Goal: Task Accomplishment & Management: Manage account settings

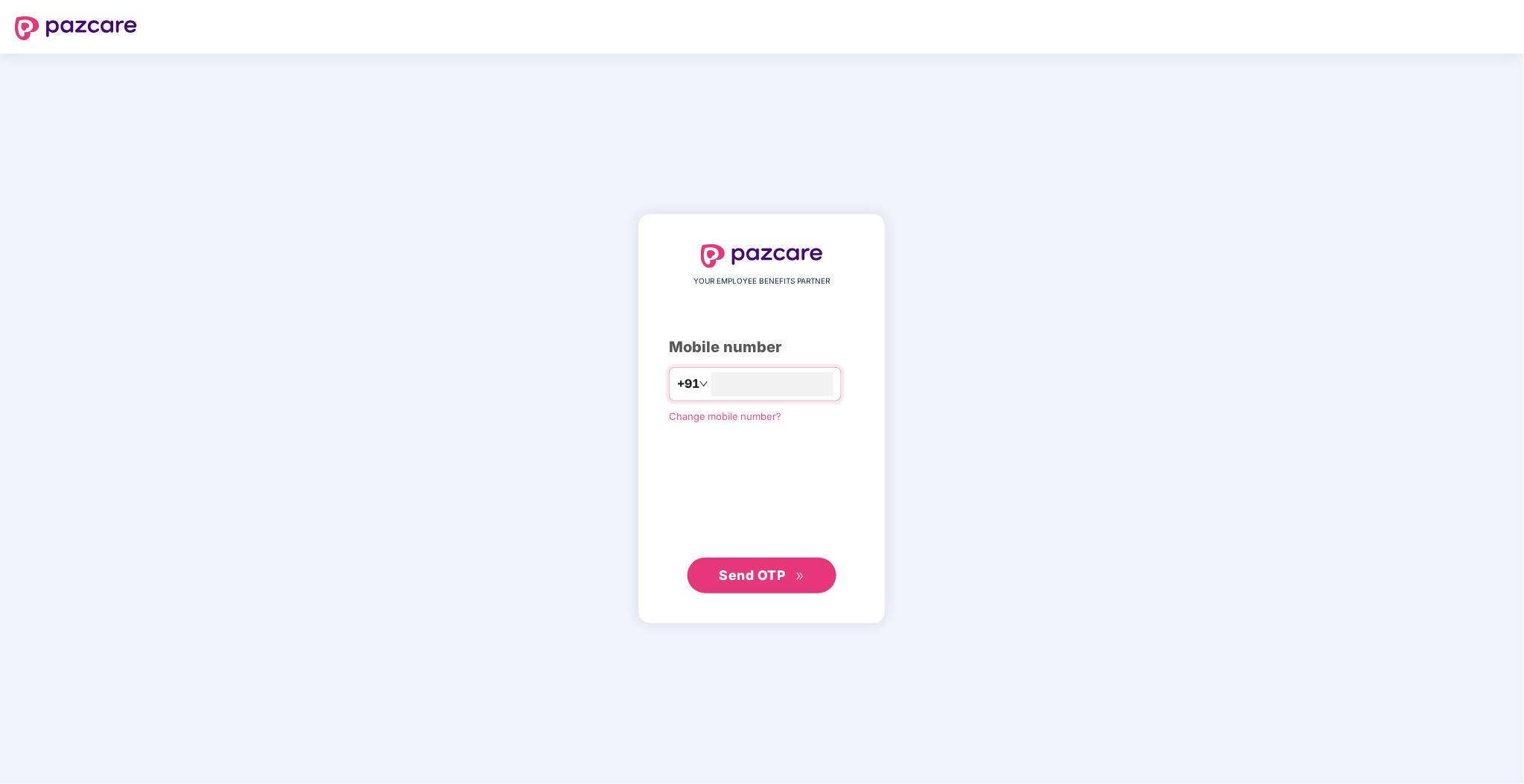
type input "**********"
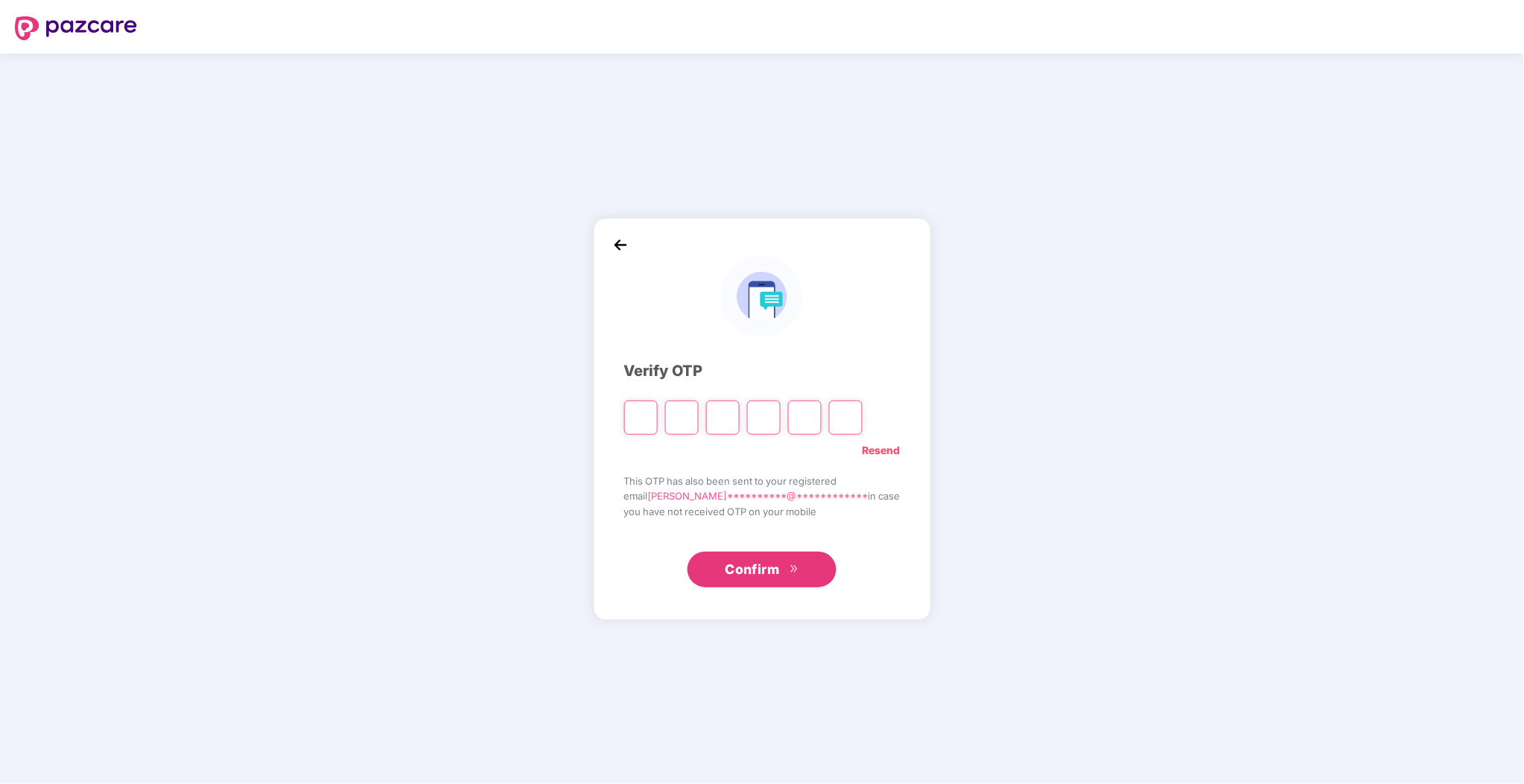
type input "*"
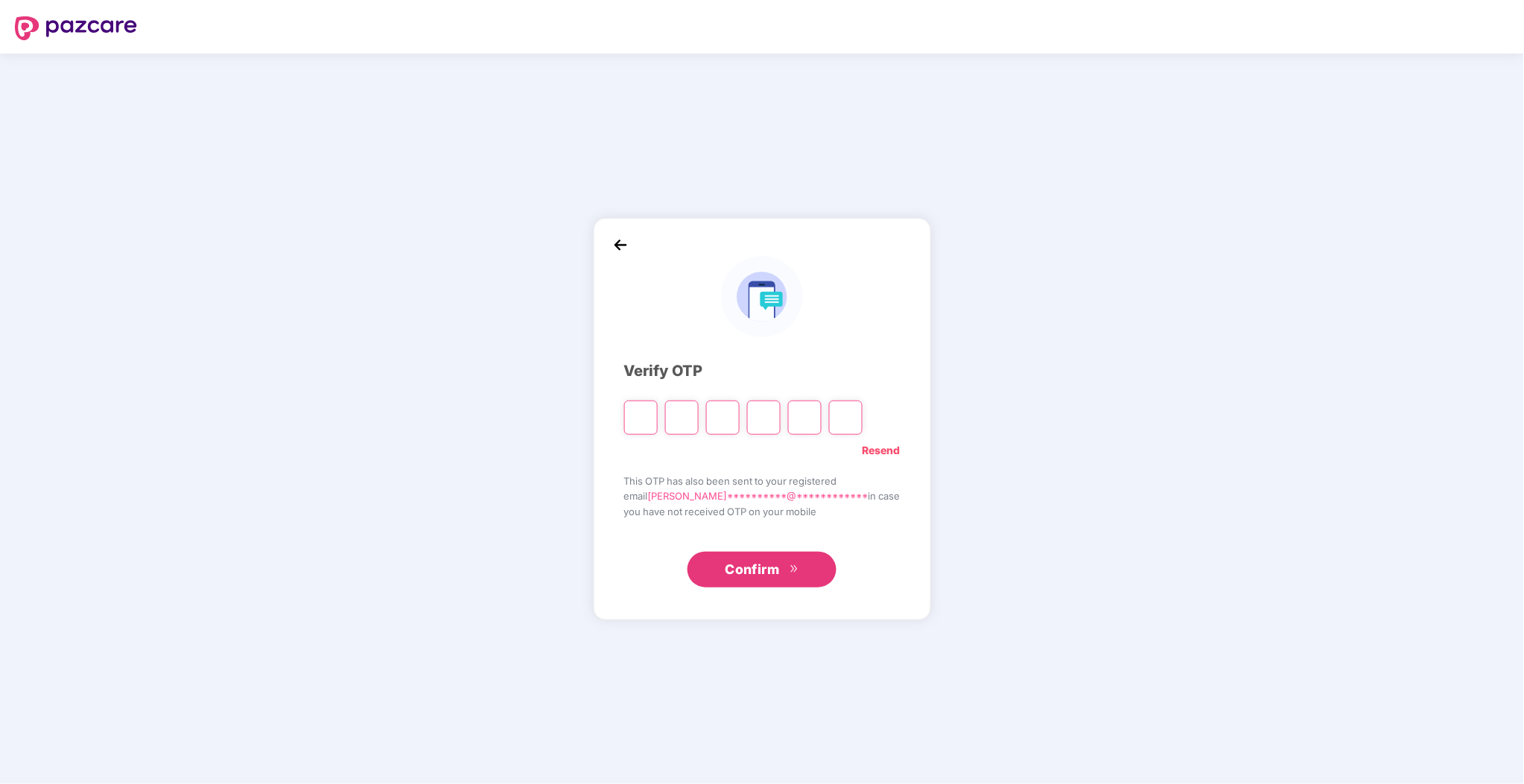
type input "*"
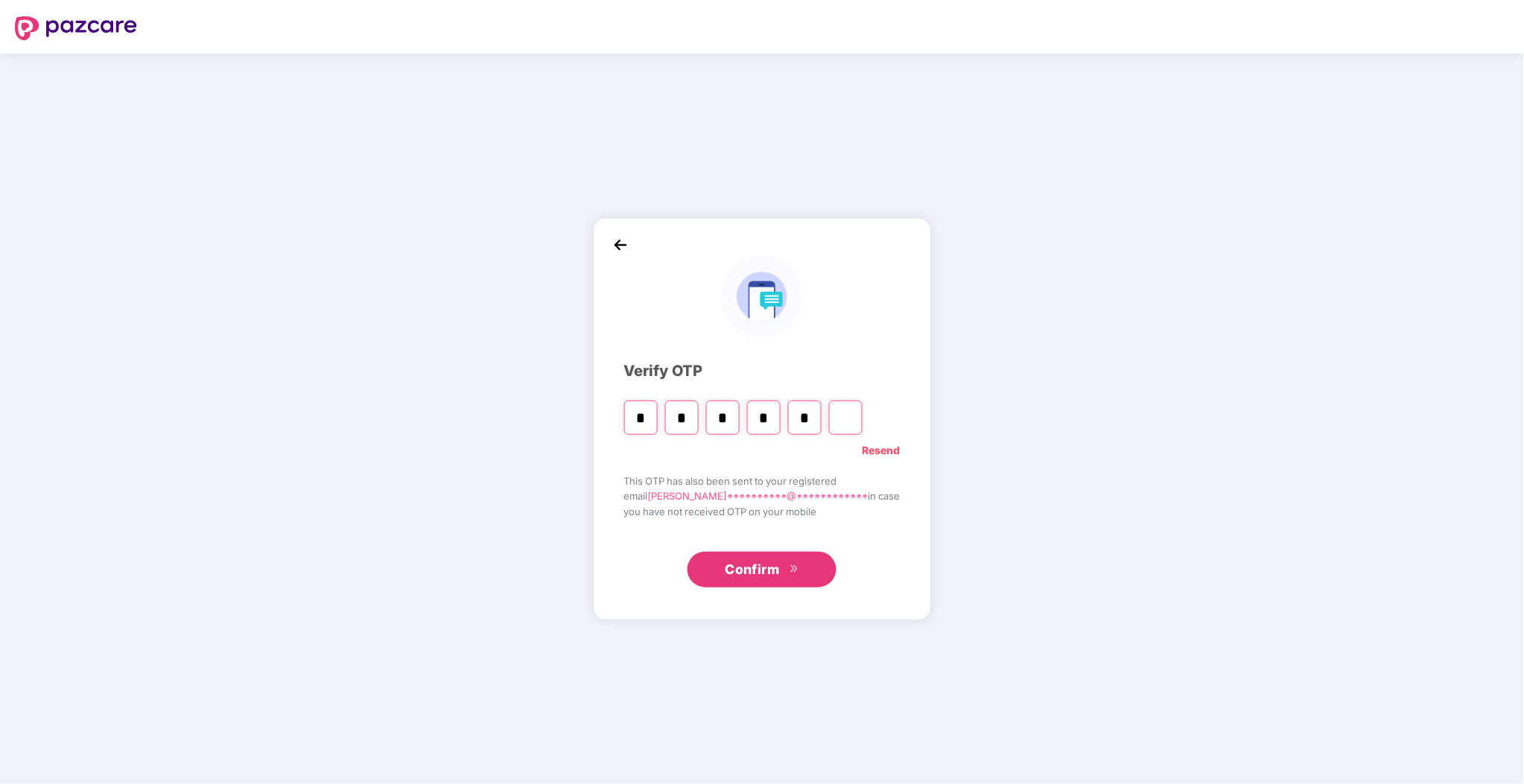
type input "*"
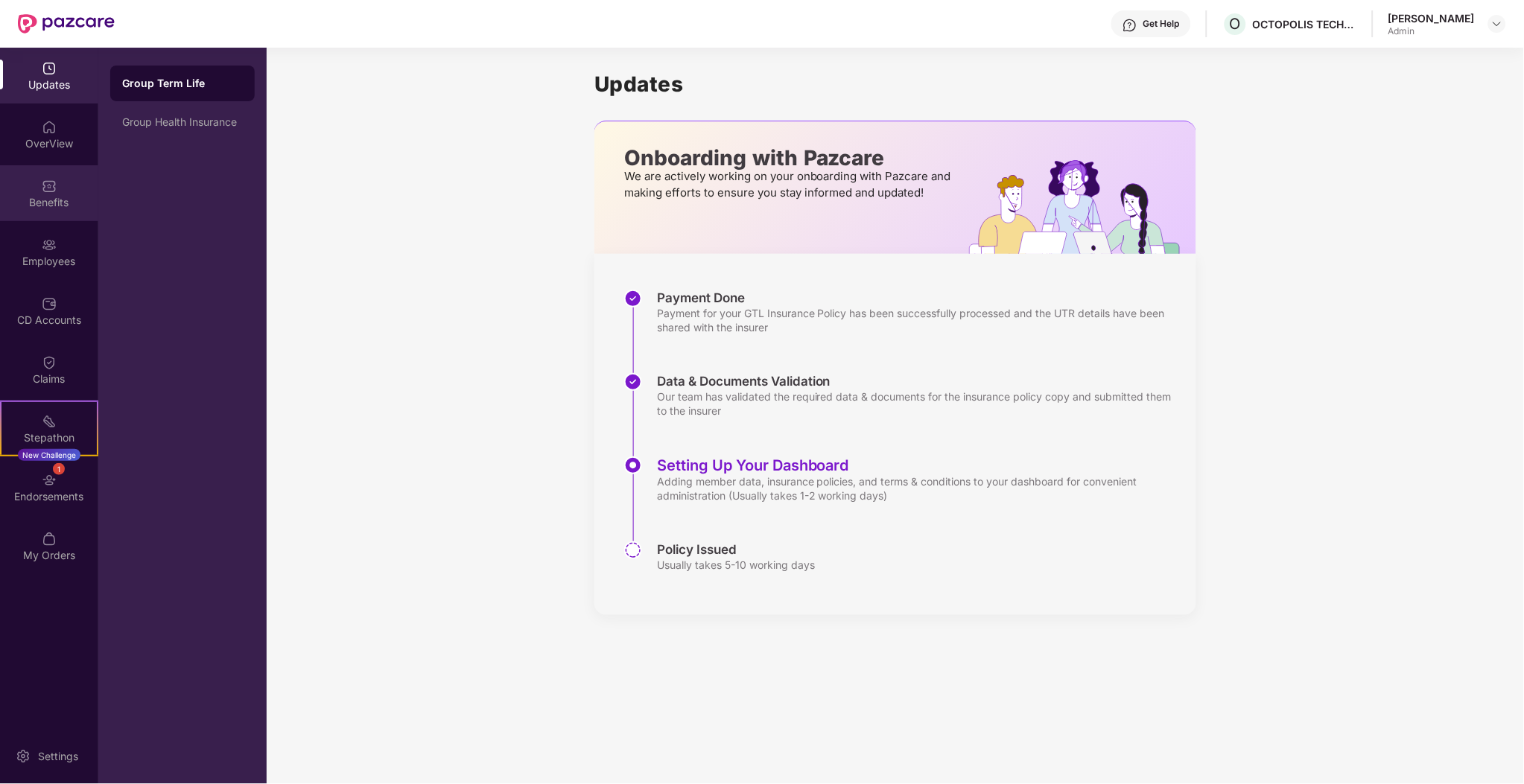
click at [62, 170] on div "Benefits" at bounding box center [49, 193] width 98 height 56
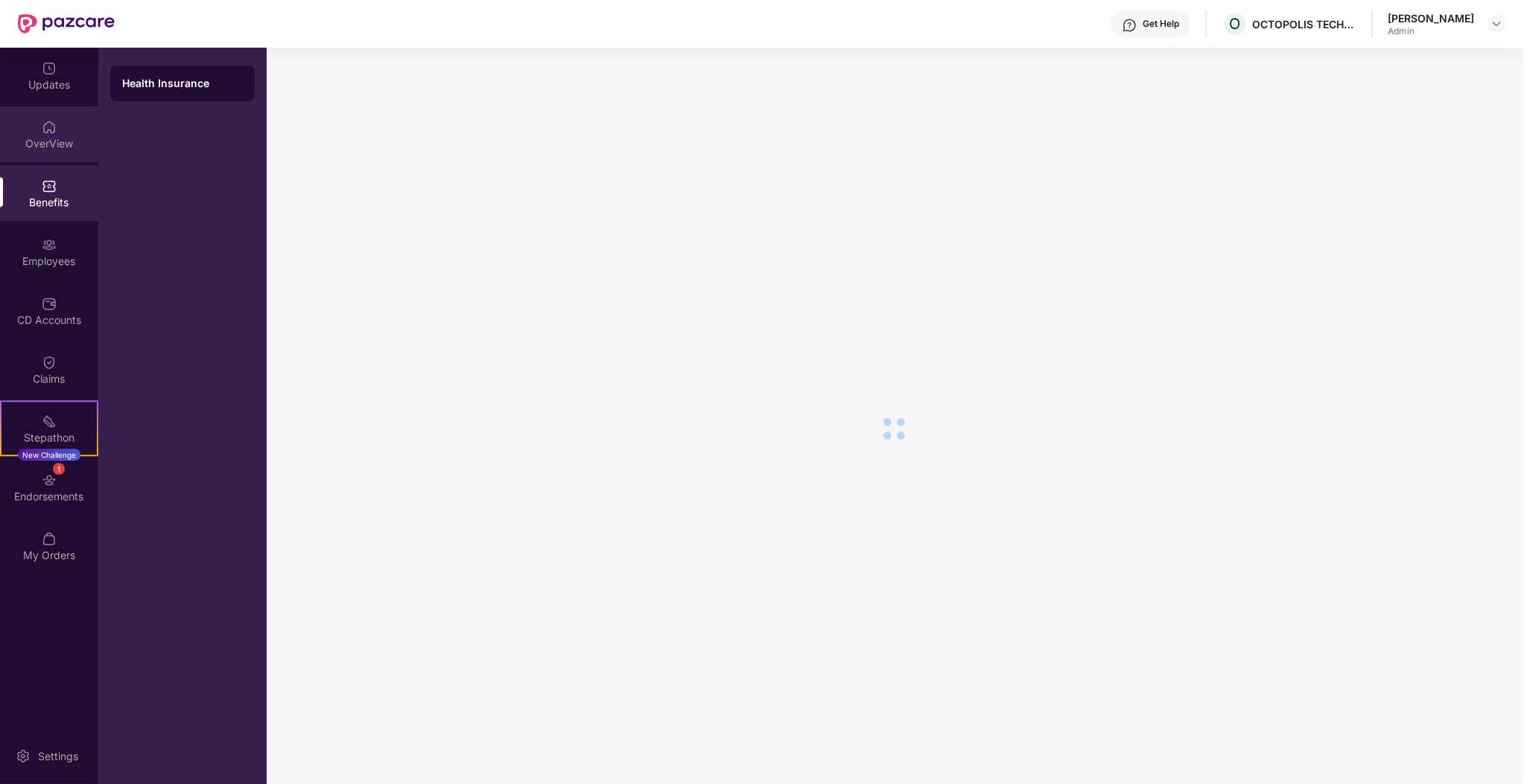
click at [62, 139] on div "OverView" at bounding box center [49, 143] width 98 height 15
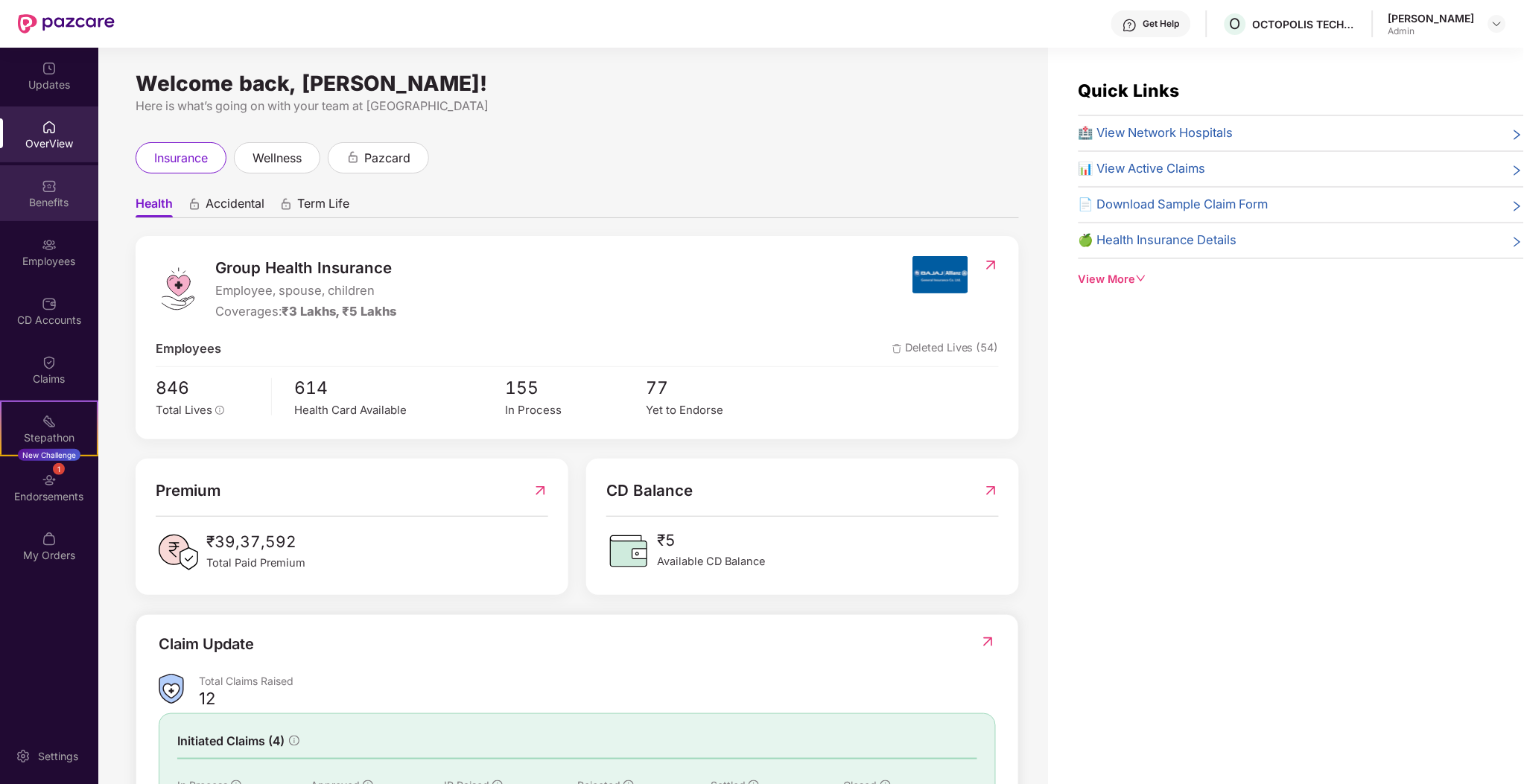
click at [32, 190] on div "Benefits" at bounding box center [49, 193] width 98 height 56
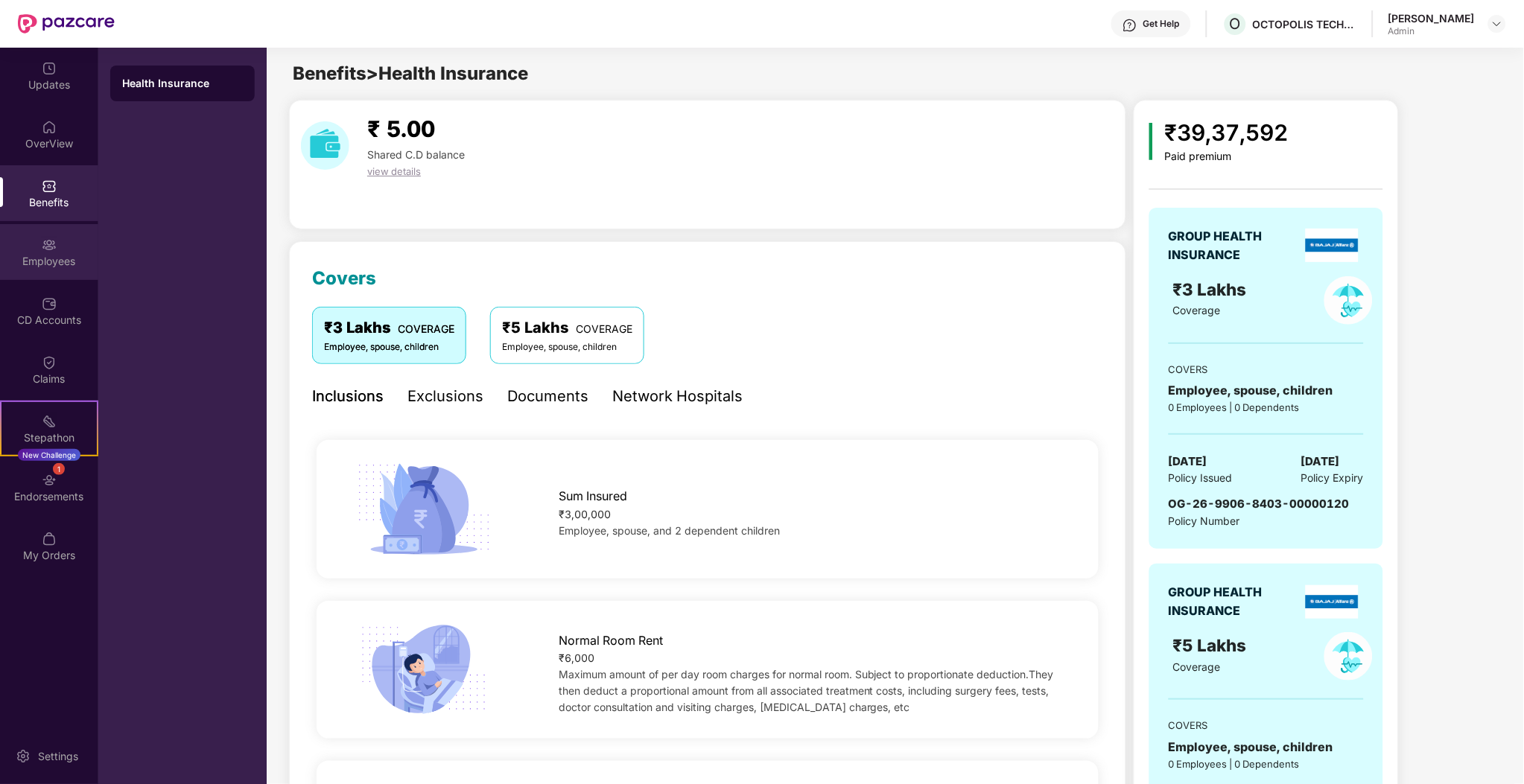
click at [55, 260] on div "Employees" at bounding box center [49, 260] width 98 height 15
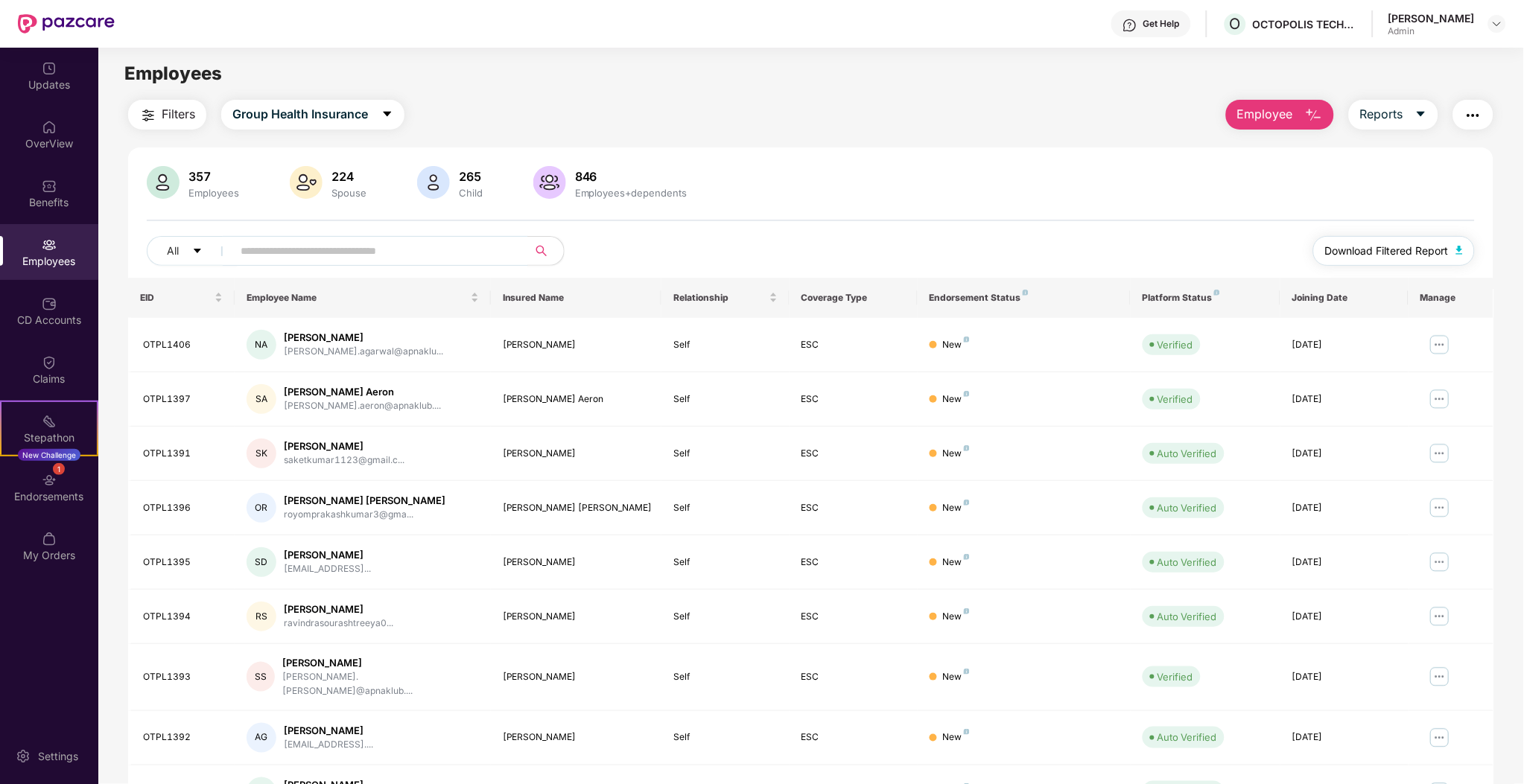
click at [1412, 243] on span "Download Filtered Report" at bounding box center [1386, 250] width 124 height 16
click at [402, 251] on input "text" at bounding box center [374, 251] width 267 height 22
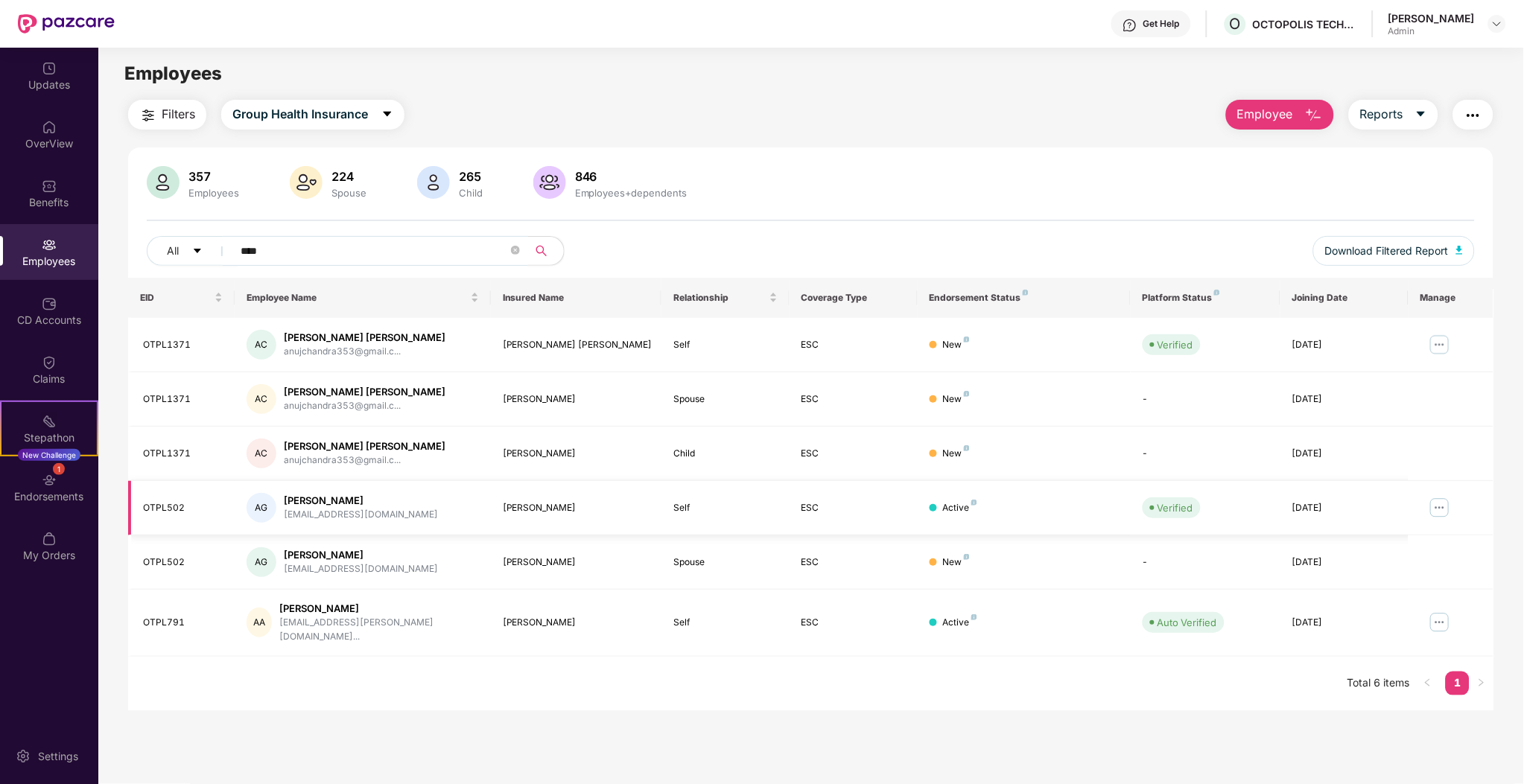
type input "****"
click at [1439, 512] on img at bounding box center [1440, 508] width 24 height 24
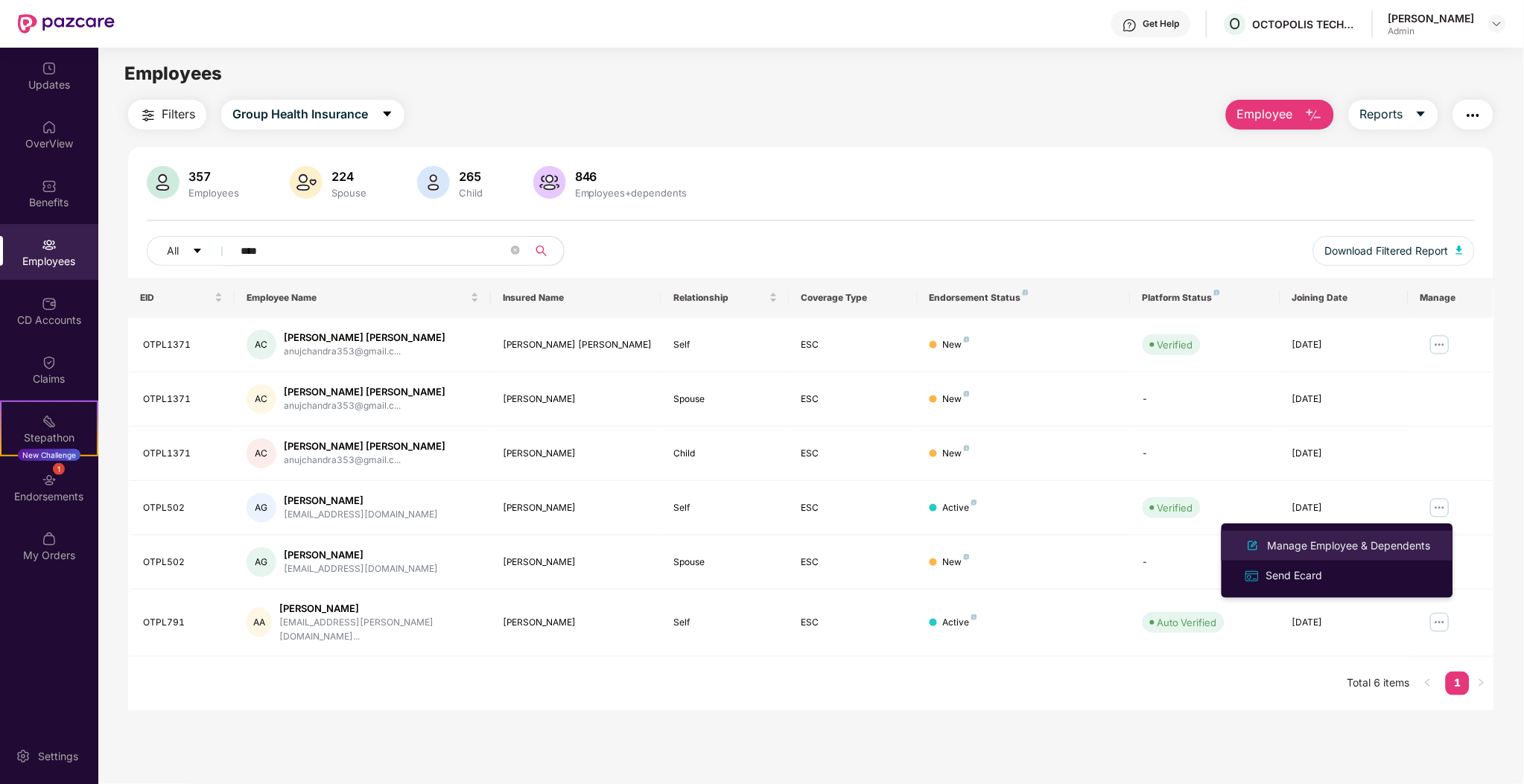
click at [1362, 547] on div "Manage Employee & Dependents" at bounding box center [1350, 546] width 169 height 16
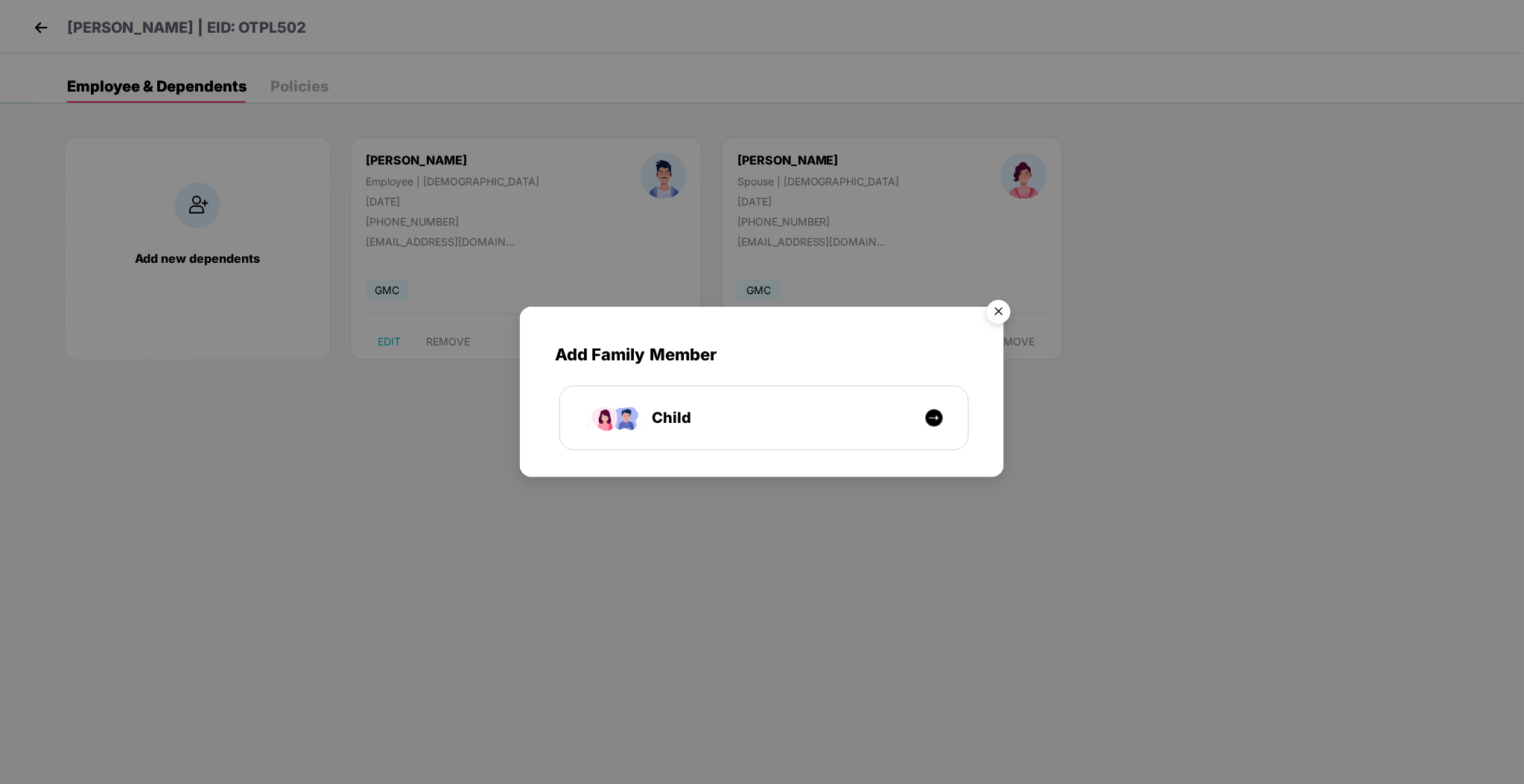
click at [1002, 320] on img "Close" at bounding box center [999, 314] width 42 height 42
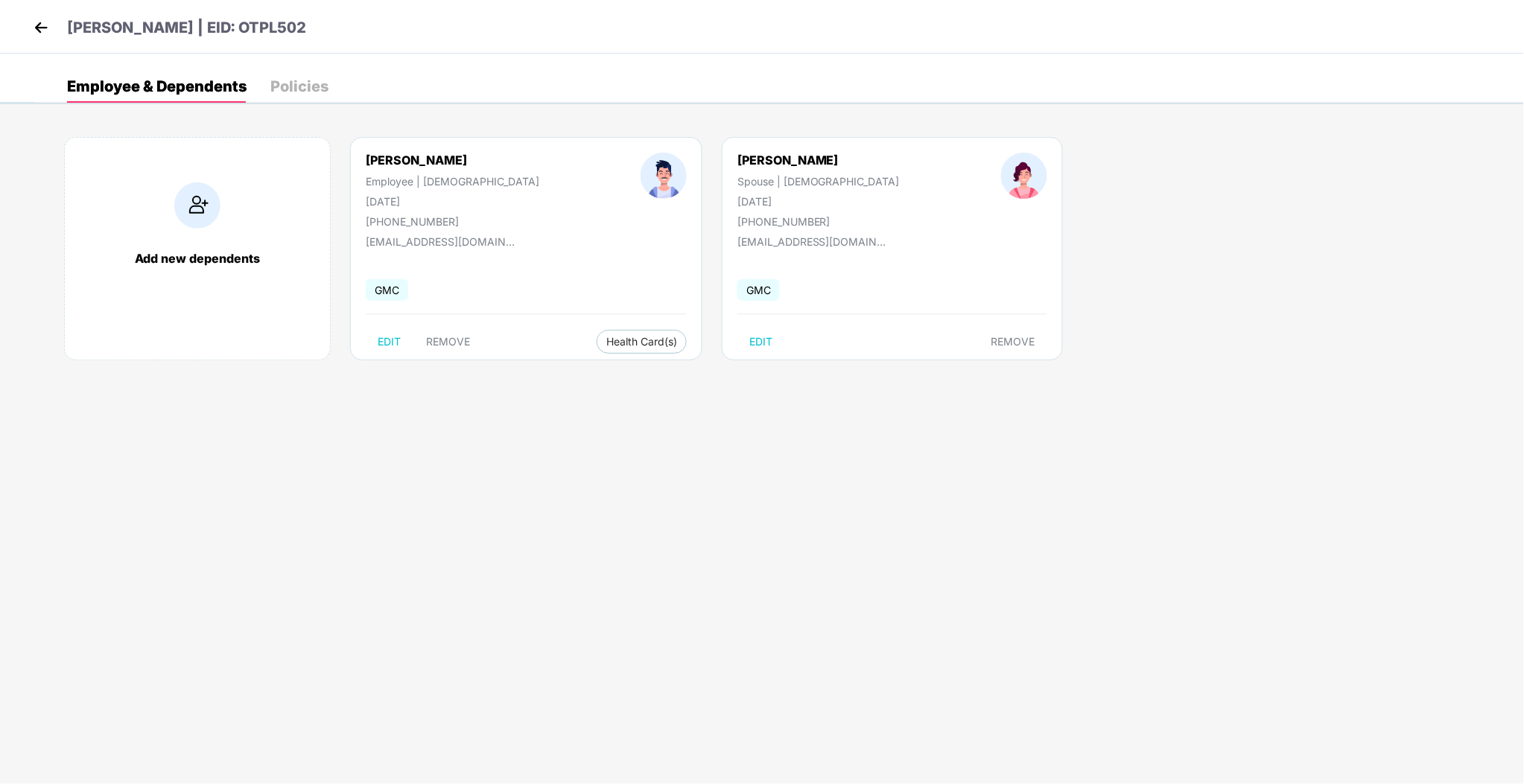
click at [36, 27] on img at bounding box center [41, 27] width 22 height 22
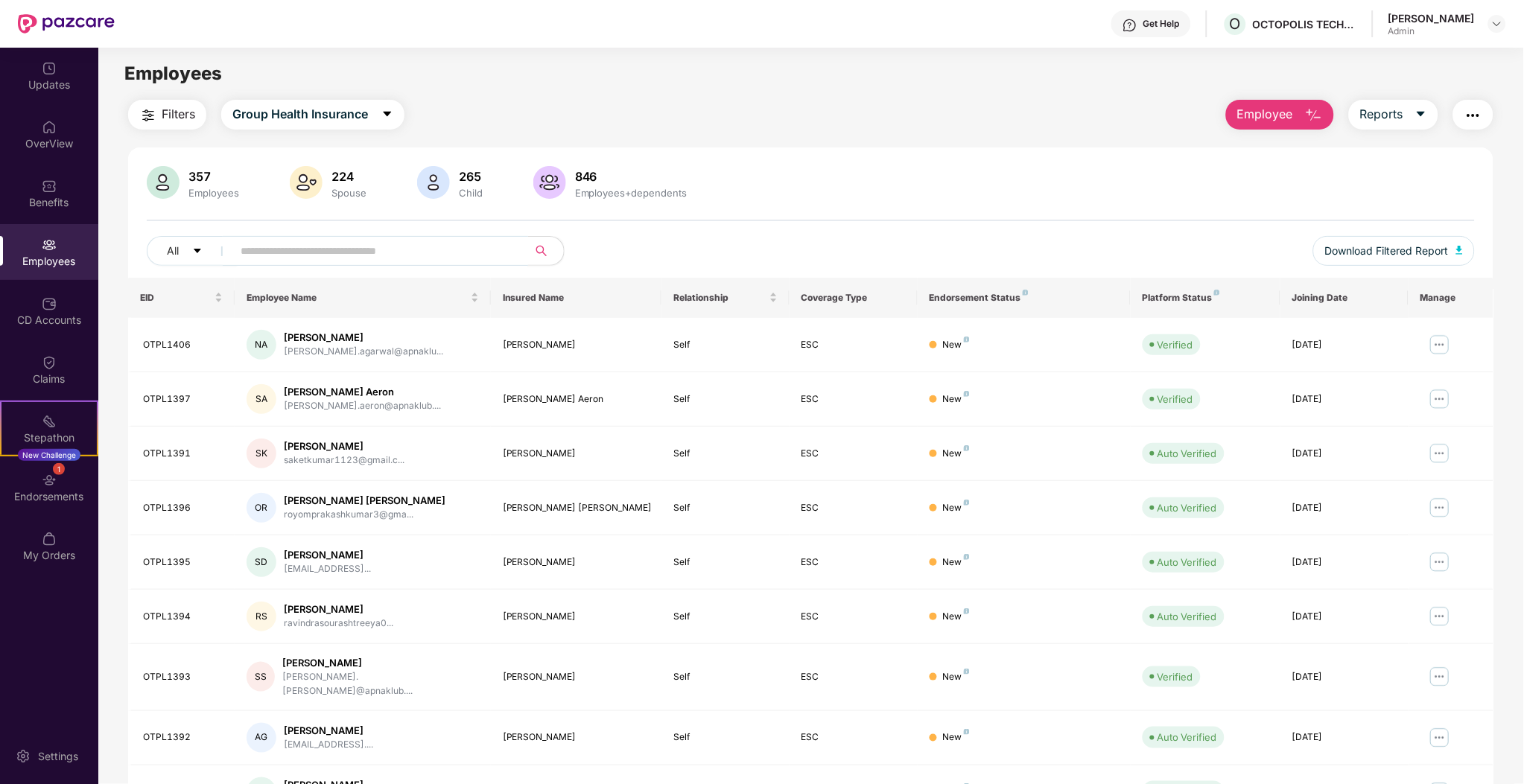
click at [446, 266] on div "All Download Filtered Report" at bounding box center [811, 256] width 1328 height 42
click at [456, 255] on input "text" at bounding box center [374, 251] width 267 height 22
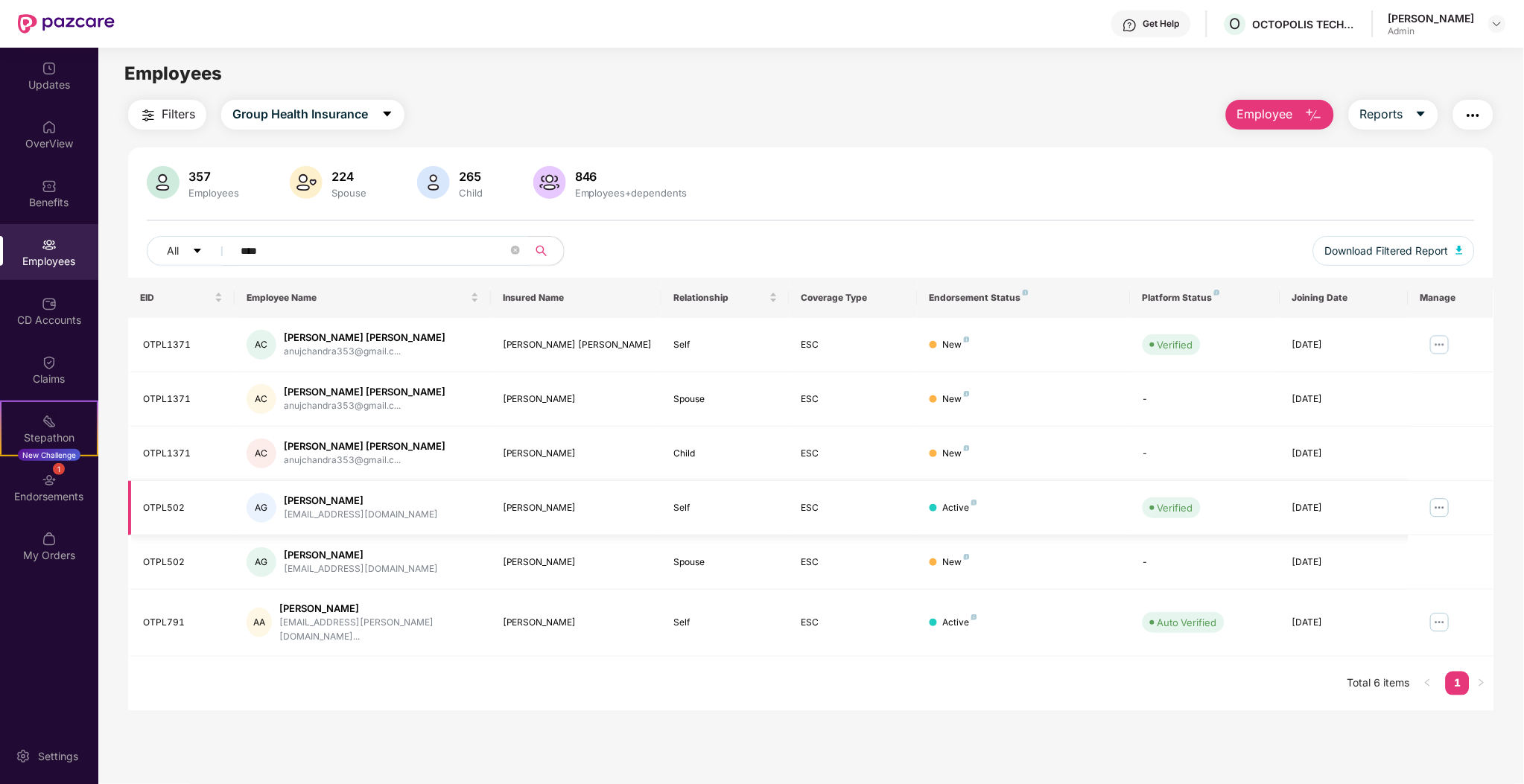
type input "****"
click at [183, 507] on div "OTPL502" at bounding box center [182, 508] width 79 height 15
click at [1451, 503] on img at bounding box center [1440, 508] width 24 height 24
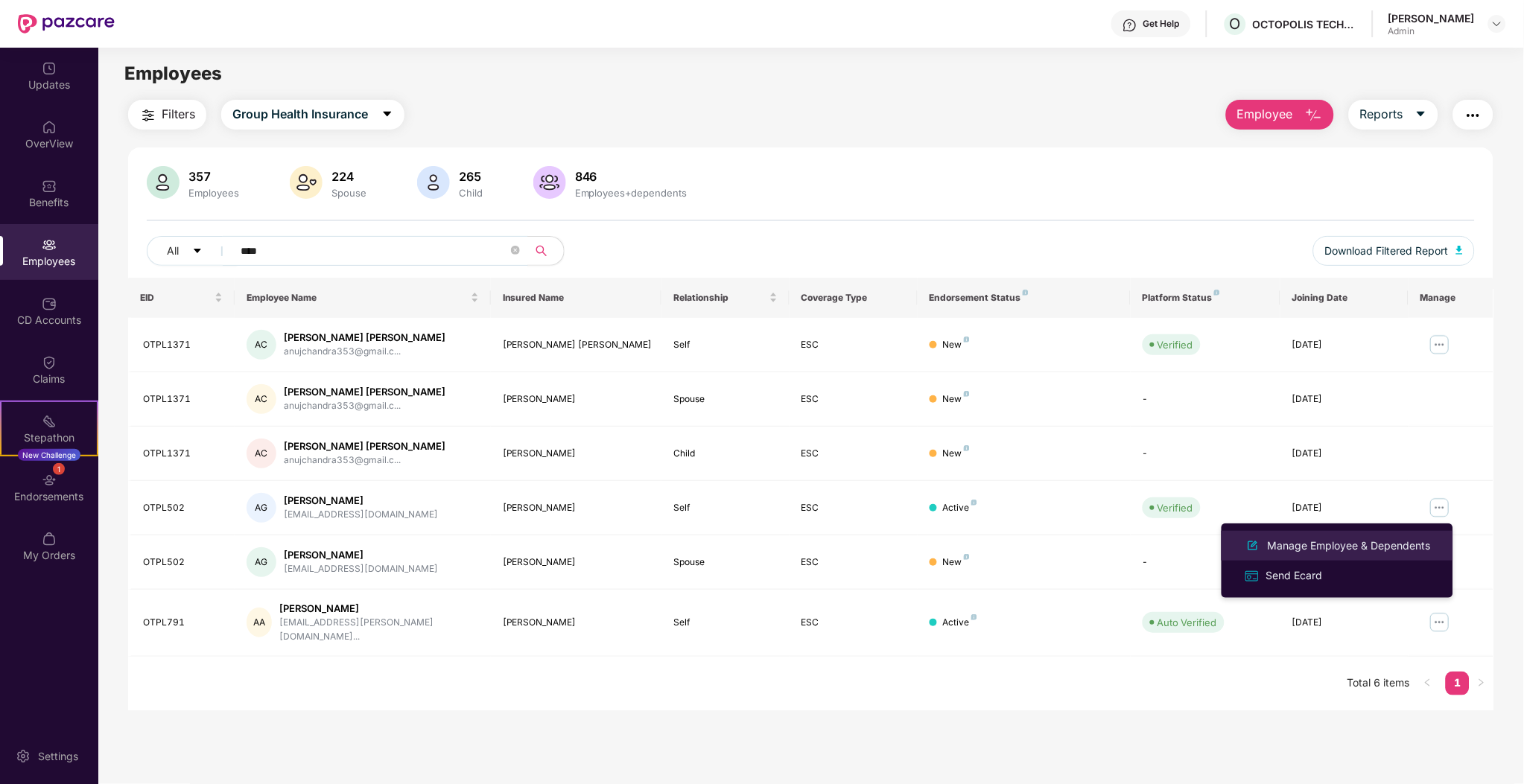
click at [1332, 547] on div "Manage Employee & Dependents" at bounding box center [1350, 546] width 169 height 16
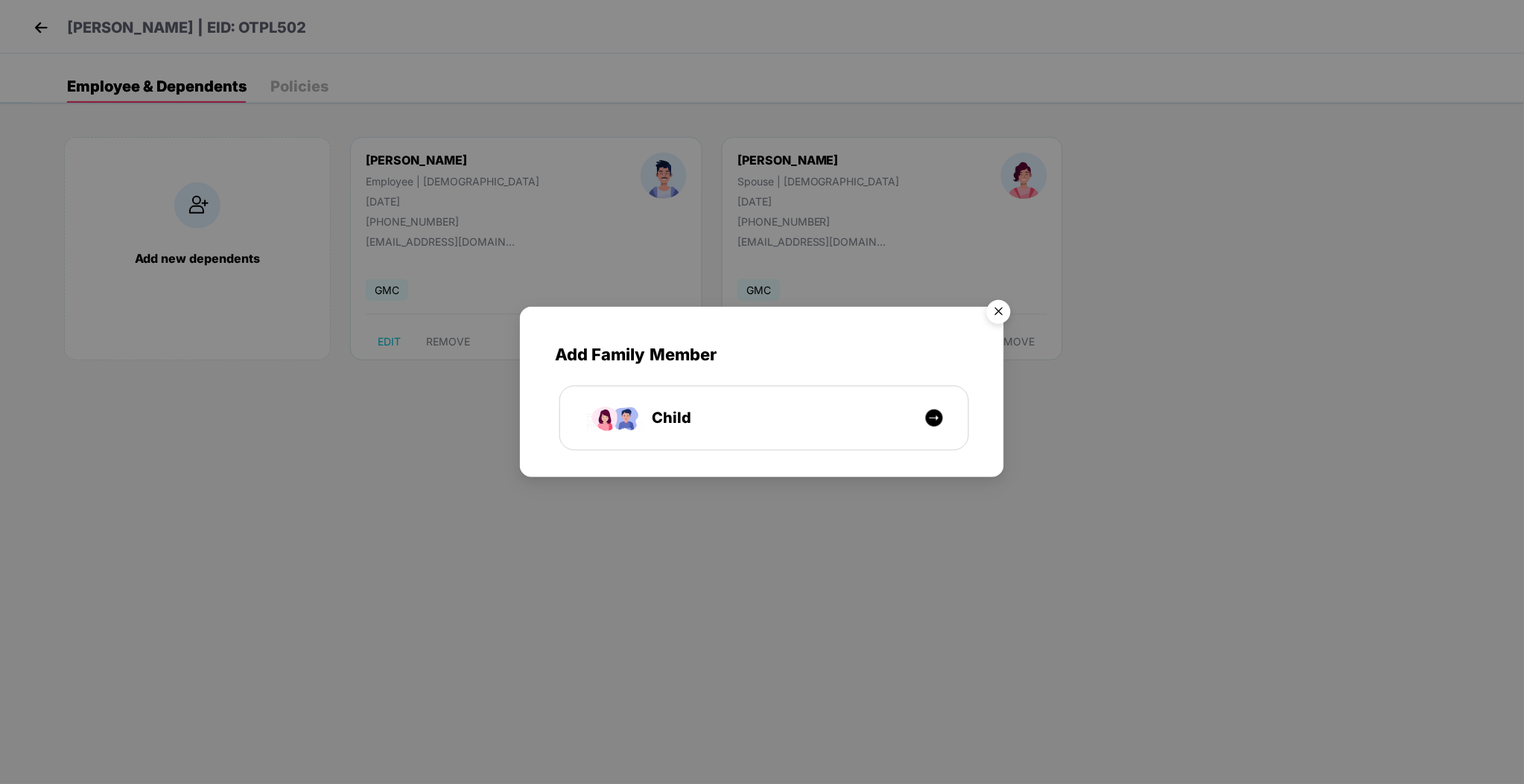
click at [1008, 310] on img "Close" at bounding box center [999, 314] width 42 height 42
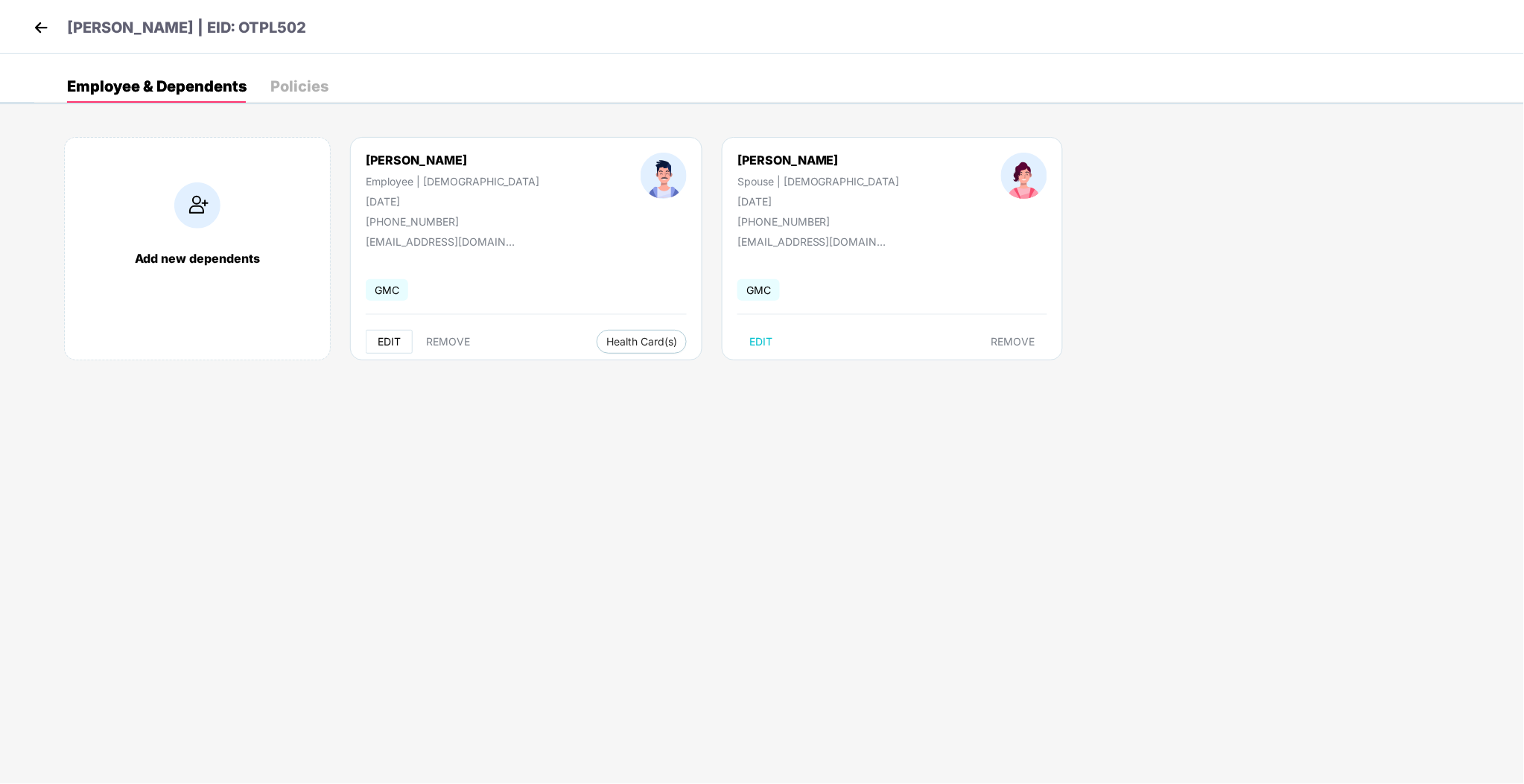
click at [388, 342] on span "EDIT" at bounding box center [389, 342] width 23 height 12
select select "****"
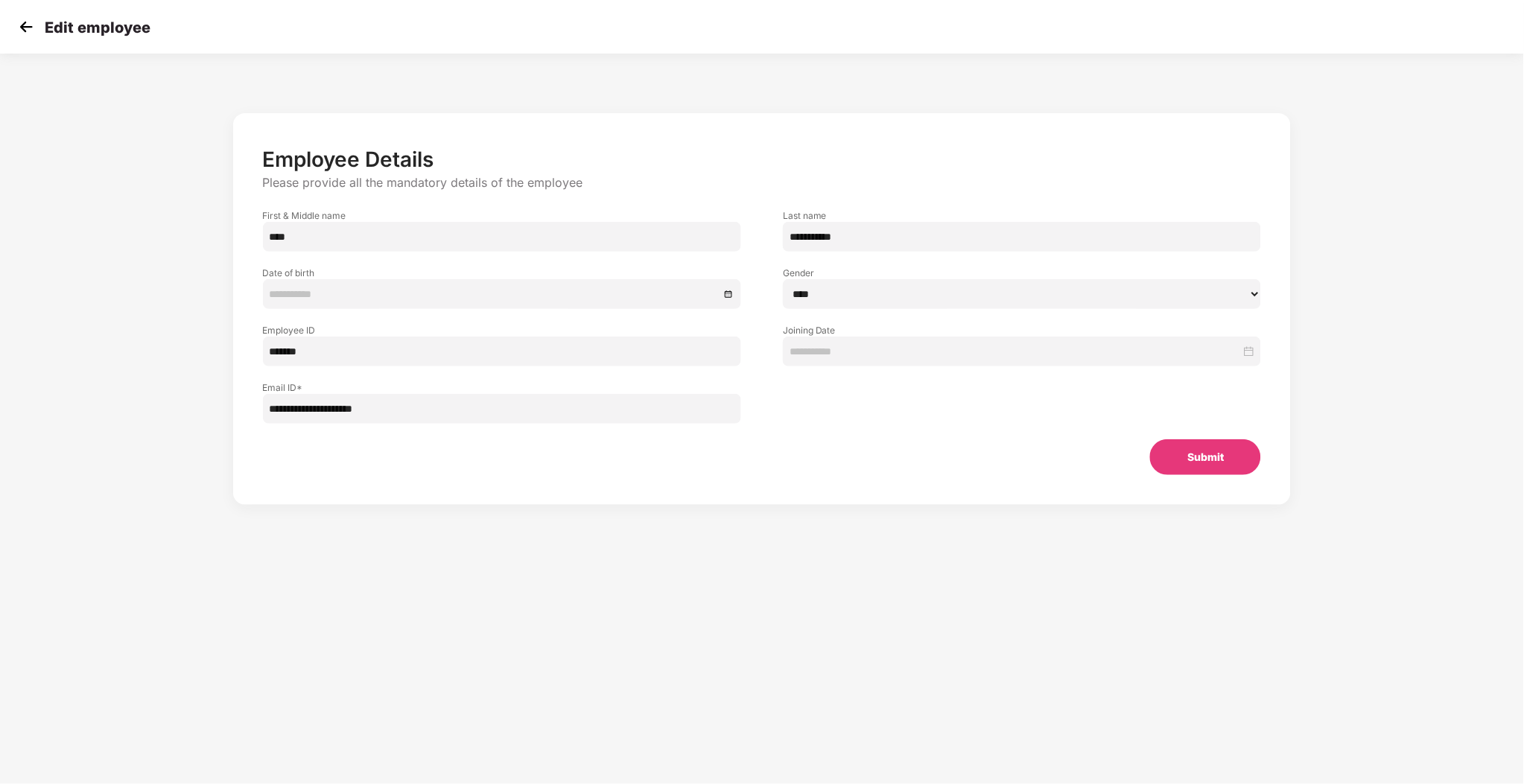
type input "**********"
click at [22, 21] on img at bounding box center [26, 26] width 22 height 22
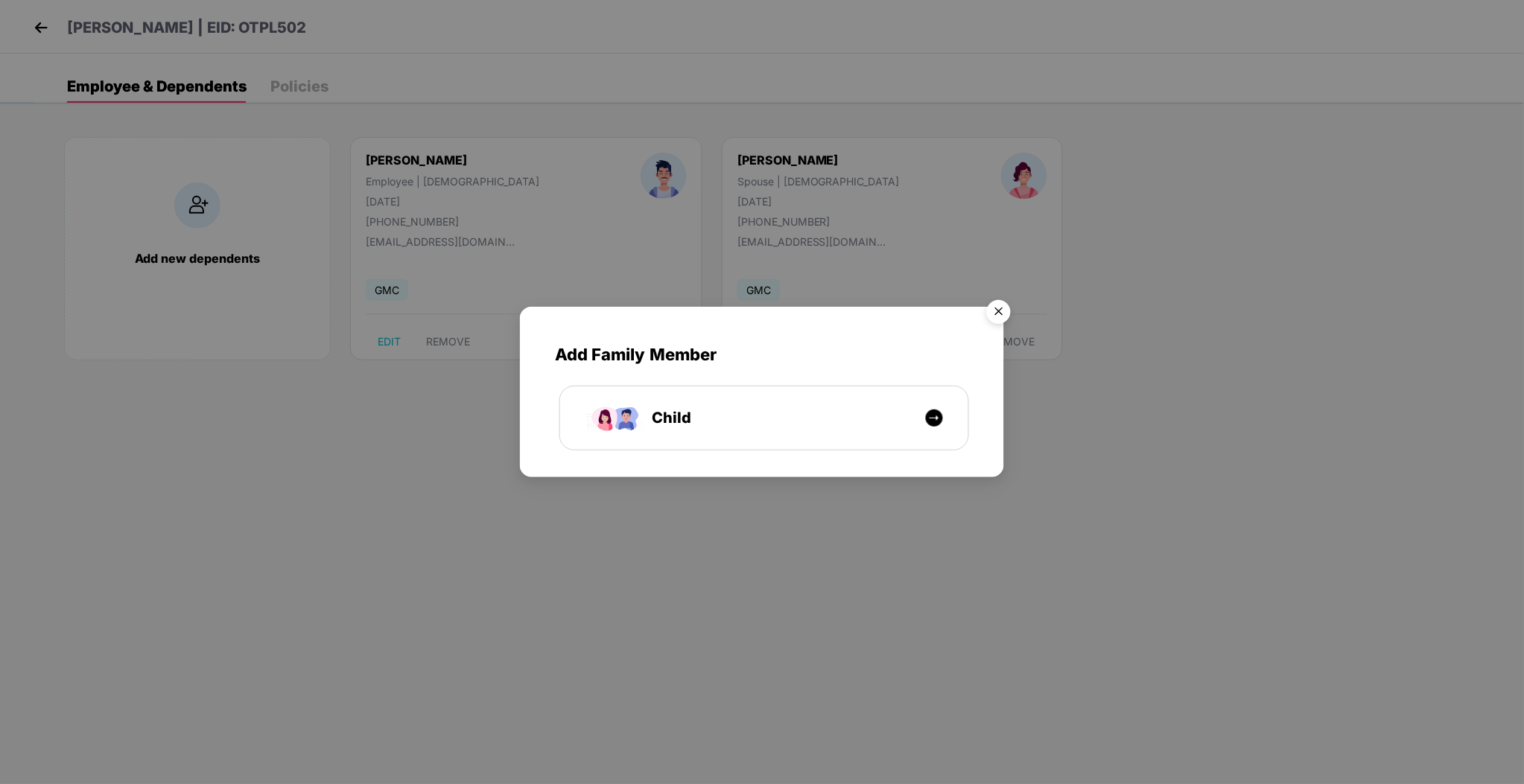
click at [1006, 305] on img "Close" at bounding box center [999, 314] width 42 height 42
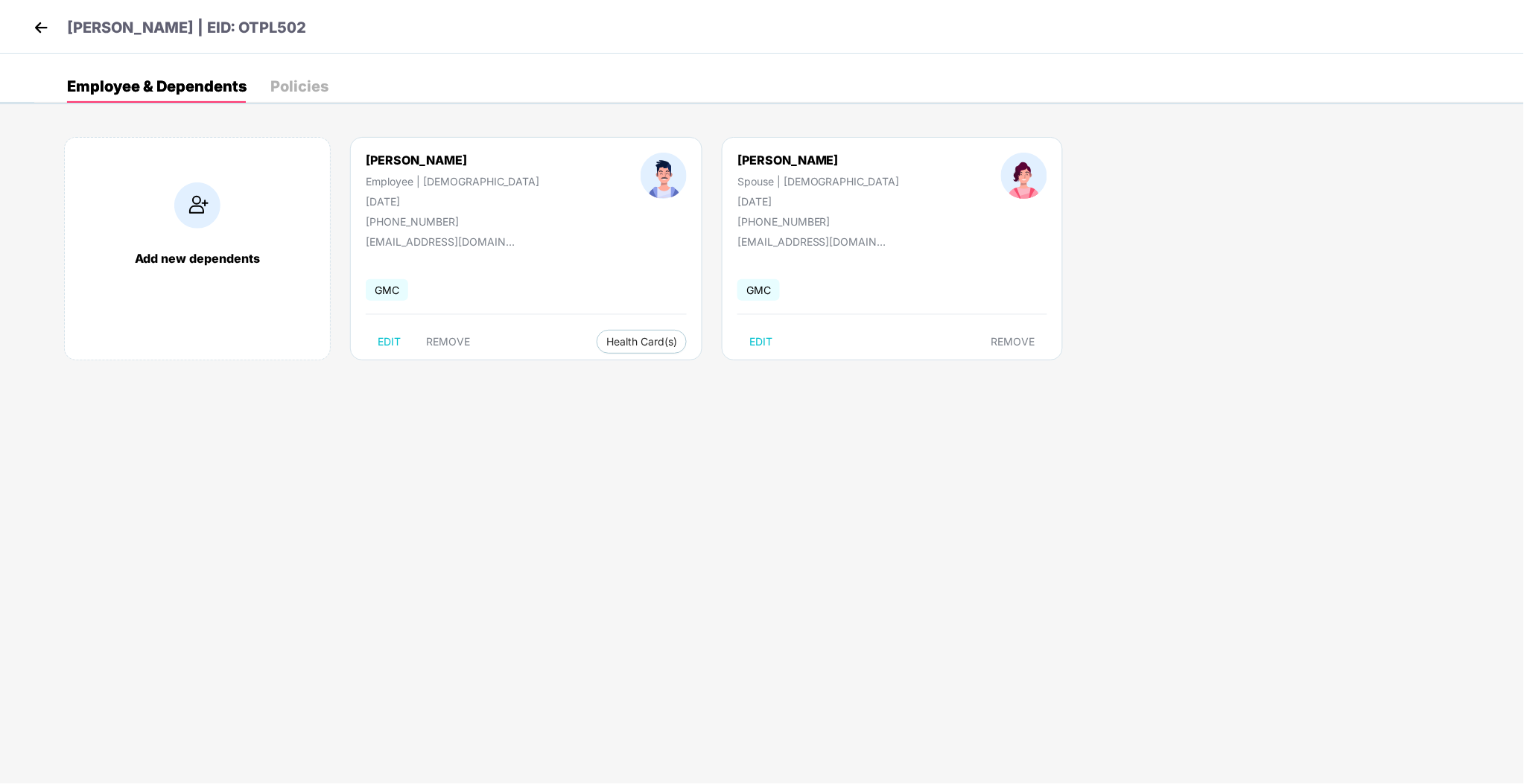
click at [38, 26] on img at bounding box center [41, 27] width 22 height 22
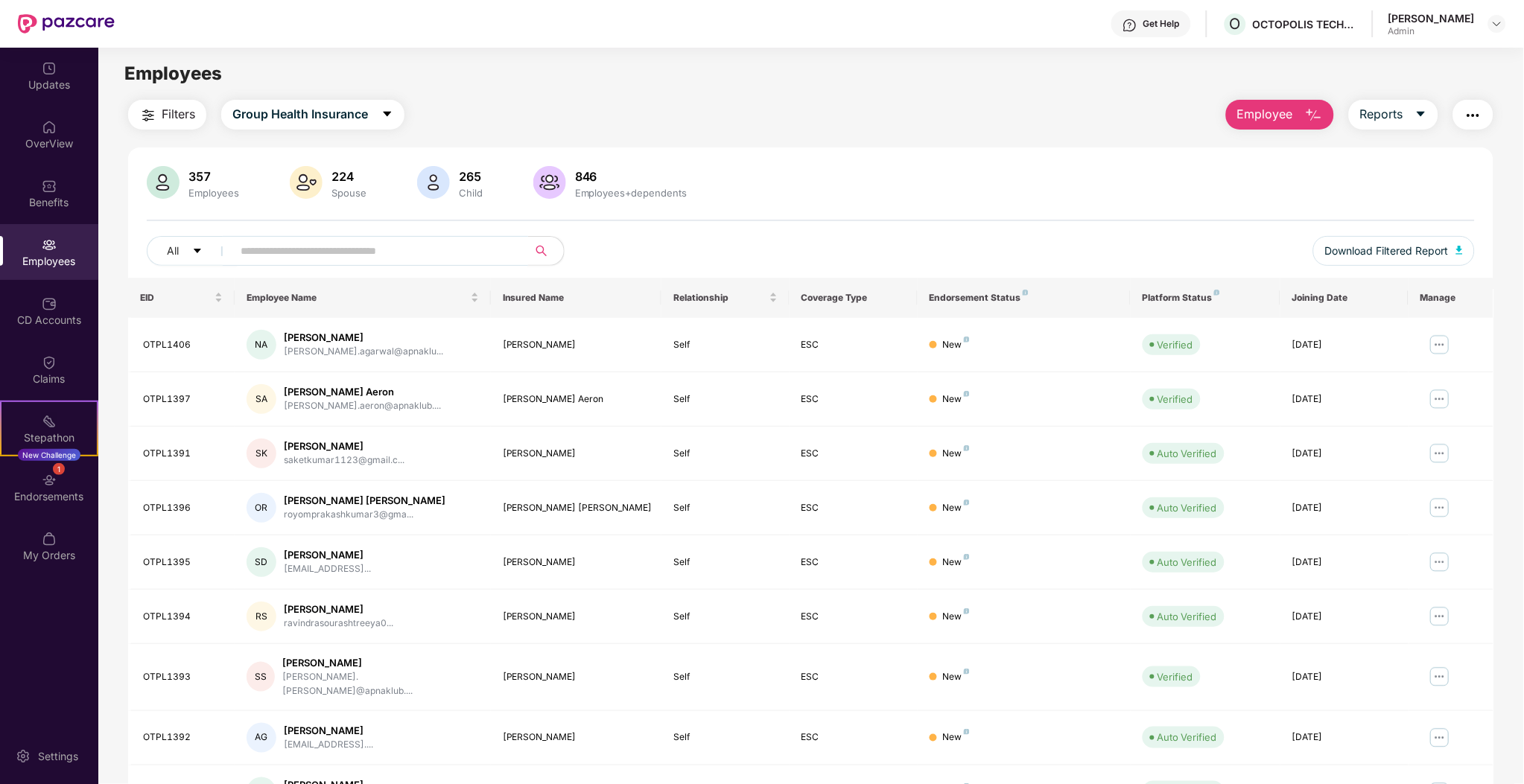
click at [298, 271] on div "All Download Filtered Report" at bounding box center [811, 256] width 1328 height 42
click at [336, 254] on input "text" at bounding box center [374, 251] width 267 height 22
click at [791, 272] on div "All Download Filtered Report" at bounding box center [811, 256] width 1328 height 42
click at [448, 259] on input "text" at bounding box center [374, 251] width 267 height 22
